Goal: Find specific page/section: Find specific page/section

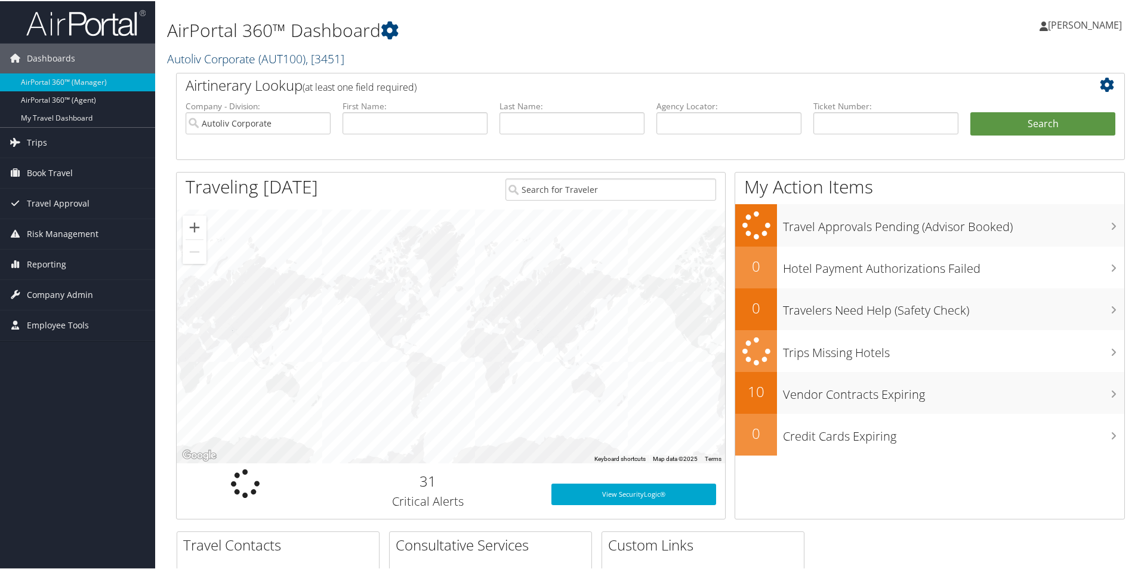
click at [270, 58] on span "( AUT100 )" at bounding box center [281, 58] width 47 height 16
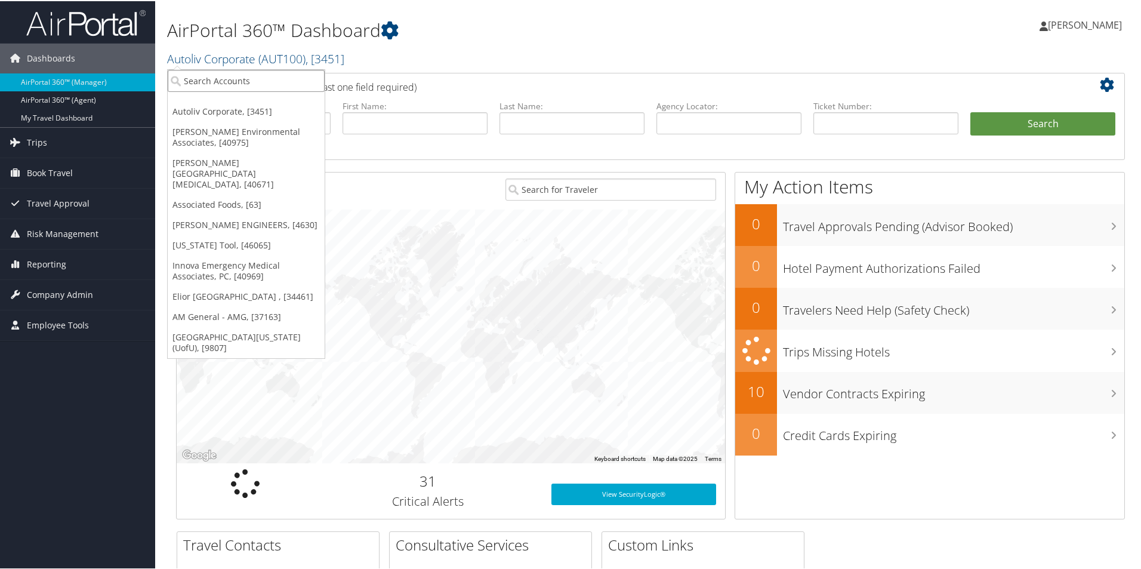
click at [255, 73] on input "search" at bounding box center [246, 80] width 157 height 22
type input "ventur"
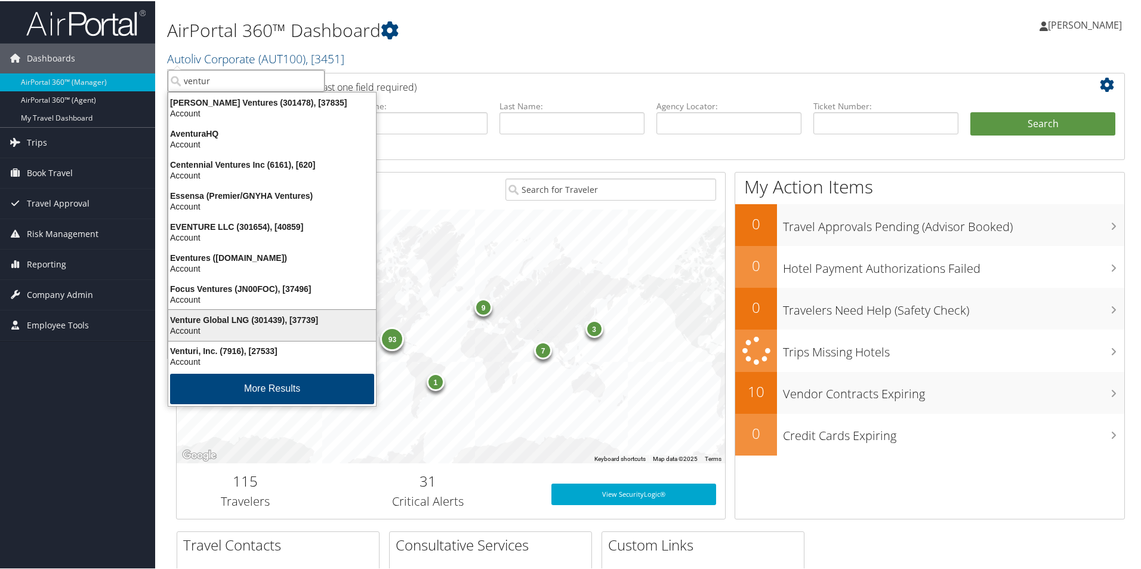
click at [293, 331] on div "Account" at bounding box center [272, 329] width 222 height 11
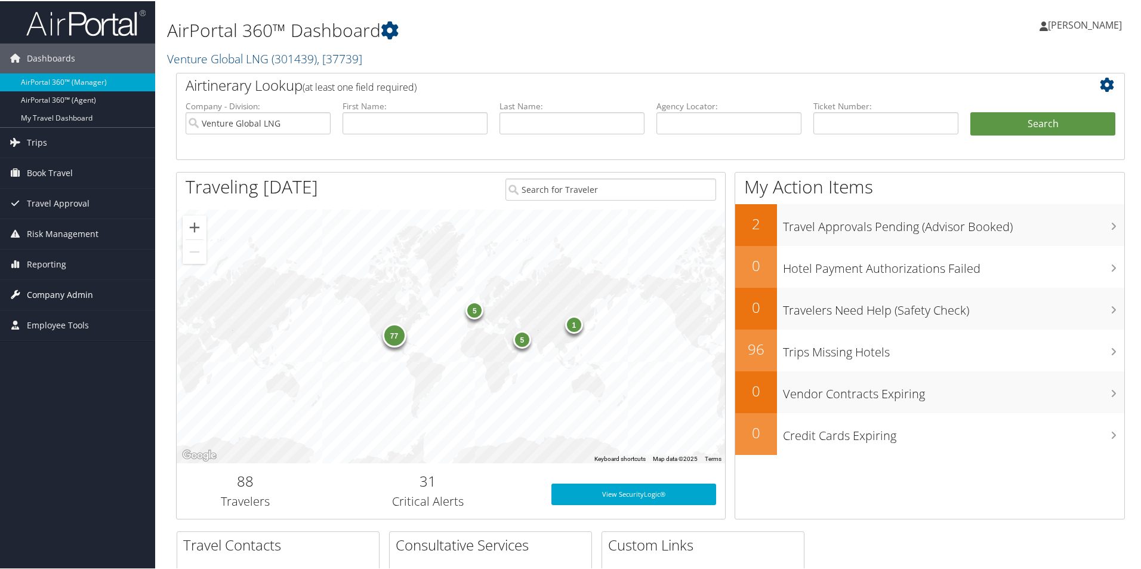
click at [74, 294] on span "Company Admin" at bounding box center [60, 294] width 66 height 30
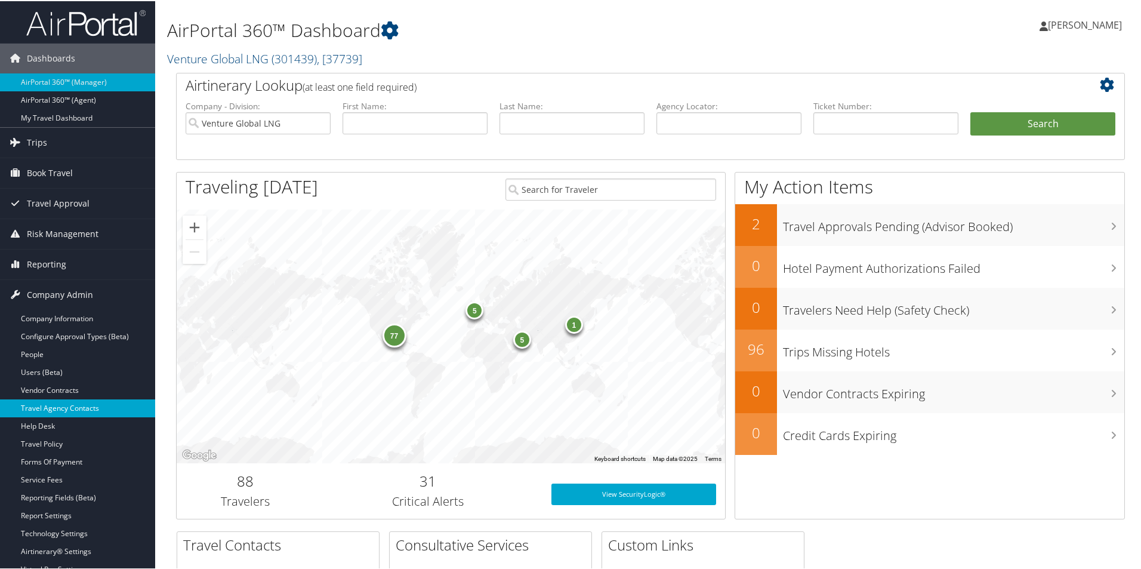
click at [44, 411] on link "Travel Agency Contacts" at bounding box center [77, 407] width 155 height 18
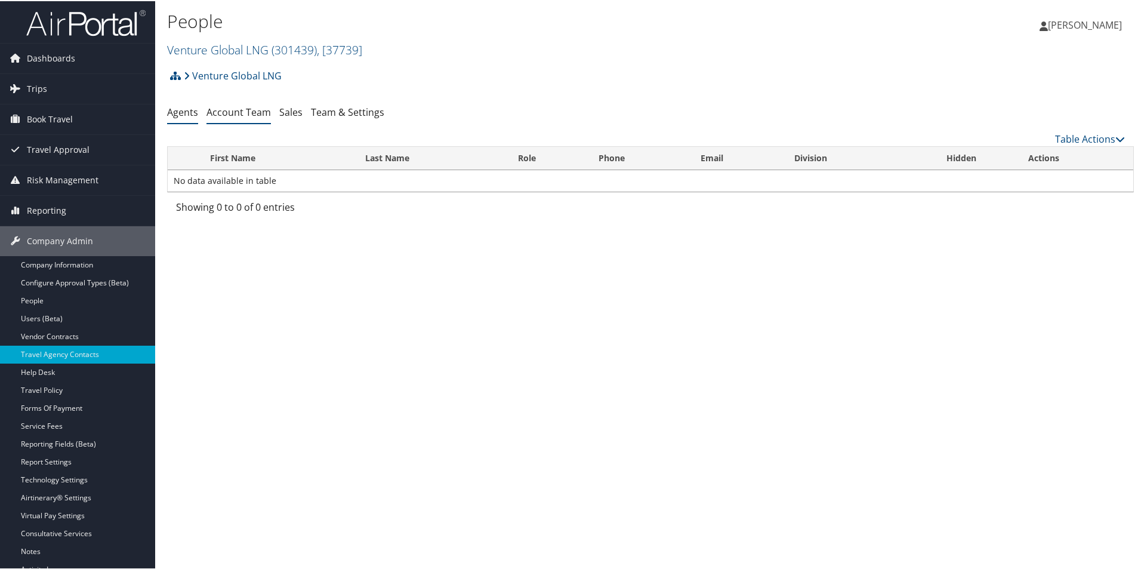
click at [237, 104] on link "Account Team" at bounding box center [238, 110] width 64 height 13
